Goal: Transaction & Acquisition: Purchase product/service

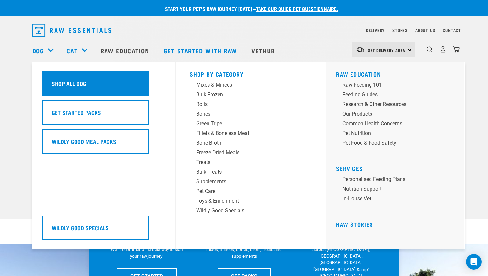
click at [63, 83] on h5 "Shop All Dog" at bounding box center [69, 83] width 35 height 8
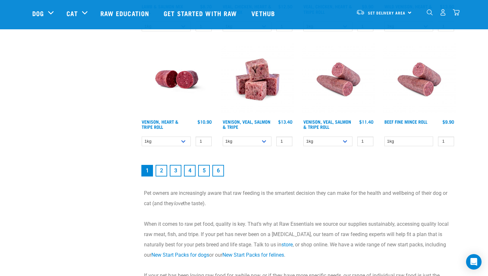
scroll to position [900, 0]
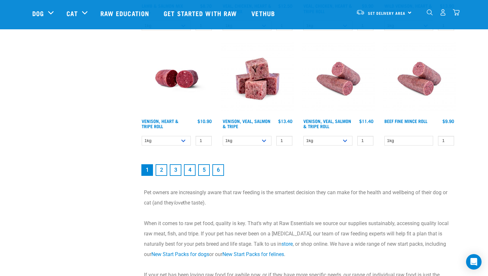
click at [428, 14] on img "dropdown navigation" at bounding box center [429, 12] width 6 height 6
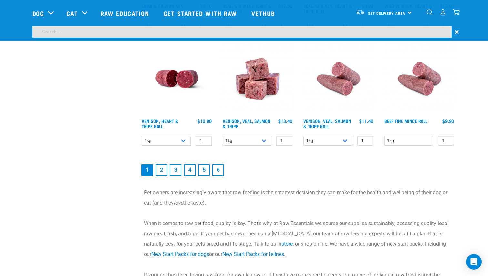
click at [404, 30] on input "search" at bounding box center [241, 32] width 419 height 12
type input "veal heart tripe"
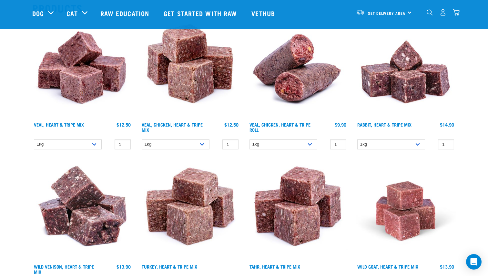
scroll to position [63, 0]
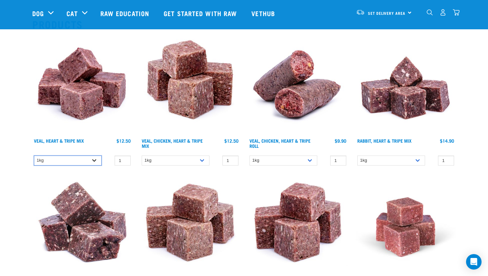
click at [94, 161] on select "1kg 3kg Bulk (10kg)" at bounding box center [68, 161] width 68 height 10
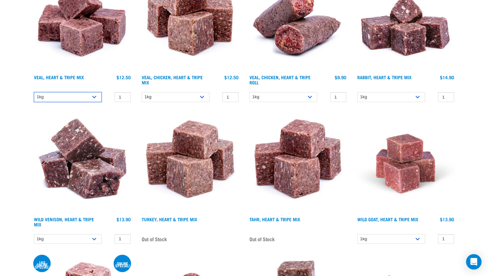
scroll to position [0, 0]
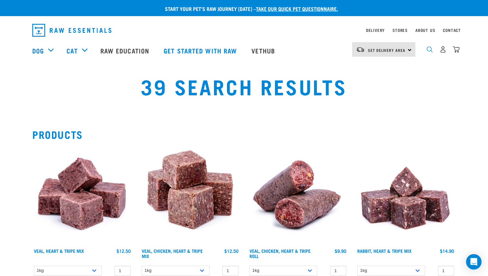
click at [430, 50] on img "dropdown navigation" at bounding box center [429, 49] width 6 height 6
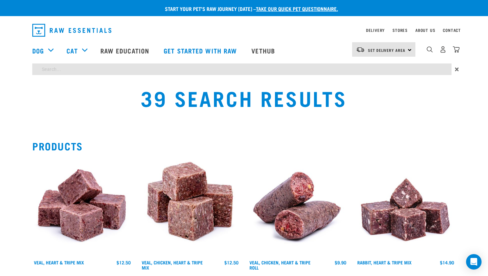
click at [356, 69] on input "search" at bounding box center [241, 70] width 419 height 12
type input "beef and vegie"
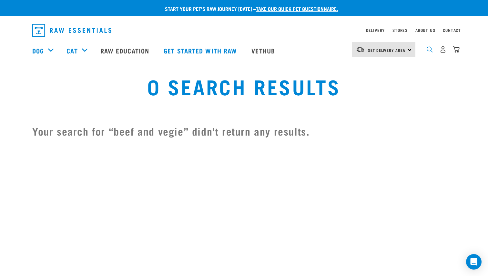
click at [429, 51] on img "dropdown navigation" at bounding box center [429, 49] width 6 height 6
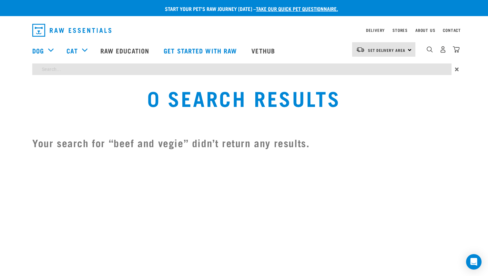
click at [168, 69] on input "search" at bounding box center [241, 70] width 419 height 12
type input "beef"
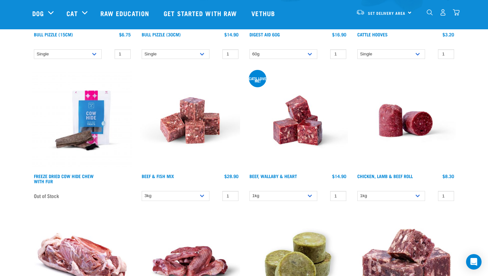
scroll to position [596, 0]
